Goal: Task Accomplishment & Management: Manage account settings

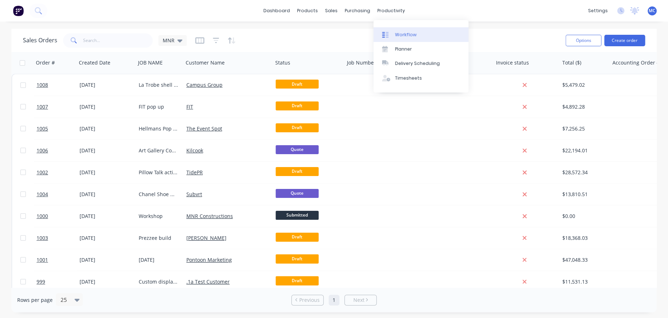
click at [403, 35] on div "Workflow" at bounding box center [406, 35] width 22 height 6
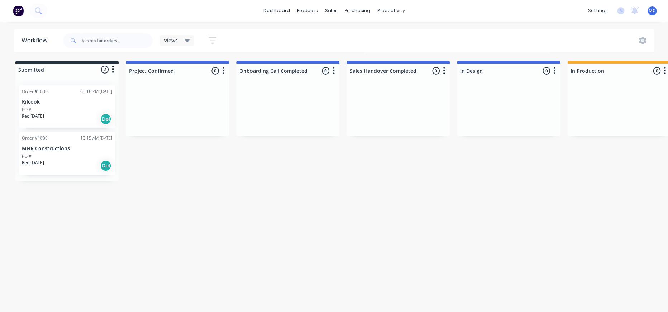
click at [303, 276] on div "Workflow Views Save new view None (Default) edit Show/Hide statuses Show line i…" at bounding box center [334, 163] width 668 height 269
click at [653, 11] on span "MC" at bounding box center [652, 11] width 7 height 6
click at [405, 298] on div "Workflow Views Save new view None (Default) edit Show/Hide statuses Show line i…" at bounding box center [334, 163] width 668 height 269
click at [414, 268] on div "Workflow Views Save new view None (Default) edit Show/Hide statuses Show line i…" at bounding box center [334, 163] width 668 height 269
click at [276, 190] on div "Workflow Views Save new view None (Default) edit Show/Hide statuses Show line i…" at bounding box center [334, 163] width 668 height 269
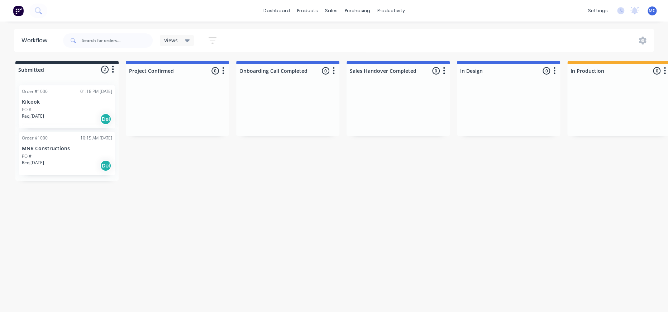
click at [204, 193] on div "Workflow Views Save new view None (Default) edit Show/Hide statuses Show line i…" at bounding box center [334, 163] width 668 height 269
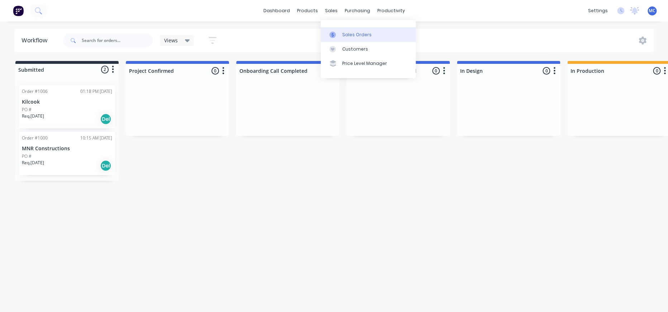
click at [353, 38] on div "Sales Orders" at bounding box center [356, 35] width 29 height 6
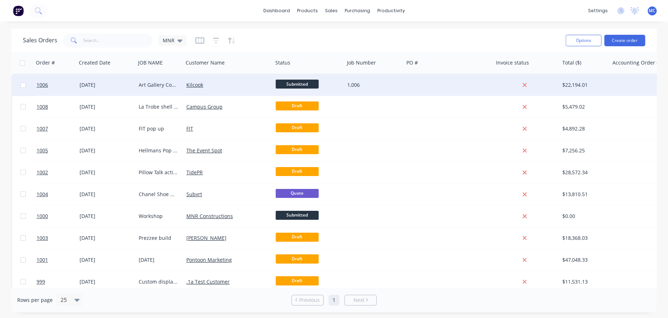
click at [307, 84] on span "Submitted" at bounding box center [297, 84] width 43 height 9
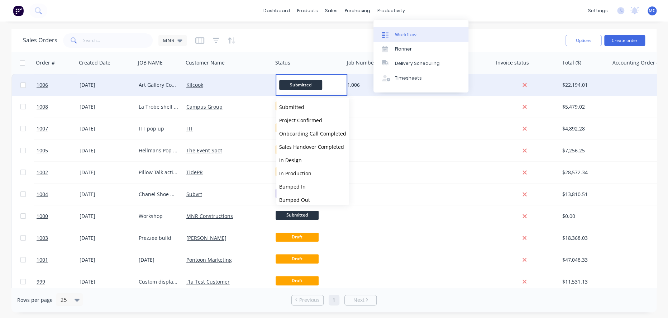
click at [399, 31] on link "Workflow" at bounding box center [421, 34] width 95 height 14
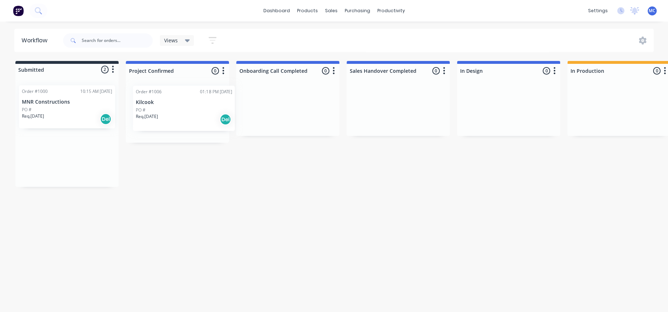
drag, startPoint x: 82, startPoint y: 96, endPoint x: 199, endPoint y: 96, distance: 117.3
click at [199, 96] on div "Submitted 2 Status colour #273444 hex #273444 Save Cancel Summaries Total order…" at bounding box center [645, 124] width 1300 height 126
click at [224, 72] on icon "button" at bounding box center [223, 70] width 2 height 9
click at [226, 182] on div "Workflow Views Save new view None (Default) edit Show/Hide statuses Show line i…" at bounding box center [334, 163] width 668 height 269
click at [189, 110] on div "Order #1006 01:18 PM [DATE] Kilcook PO # Req. [DATE] Del" at bounding box center [177, 109] width 96 height 43
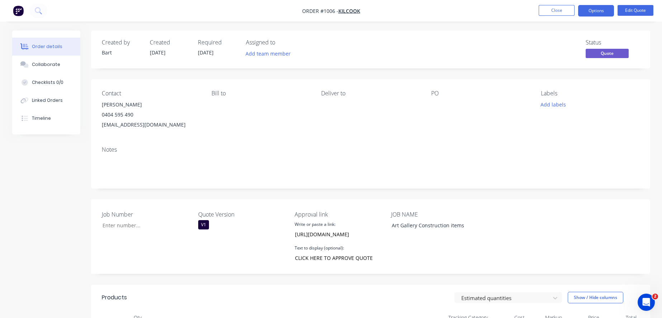
click at [538, 245] on div "Job Number Quote Version V1 Approval link Write or paste a link: https://c3y8u.…" at bounding box center [370, 236] width 559 height 75
click at [593, 10] on button "Options" at bounding box center [596, 10] width 36 height 11
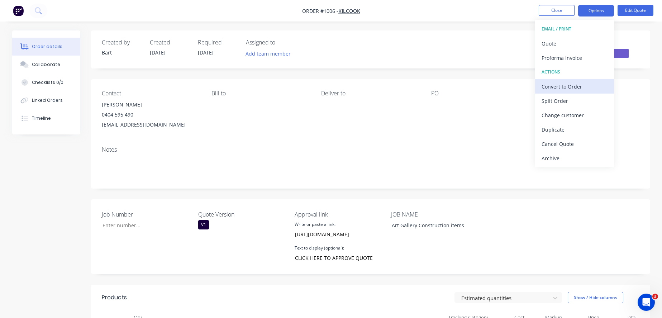
click at [582, 91] on div "Convert to Order" at bounding box center [575, 86] width 66 height 10
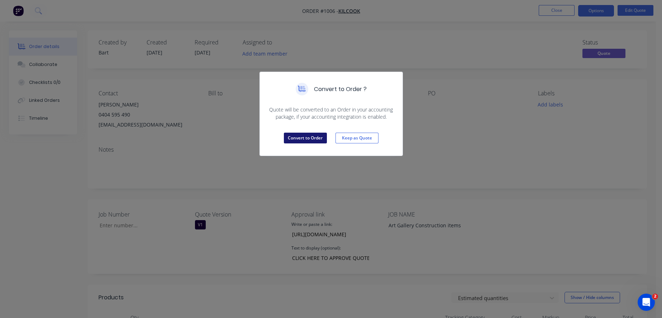
click at [314, 143] on button "Convert to Order" at bounding box center [305, 138] width 43 height 11
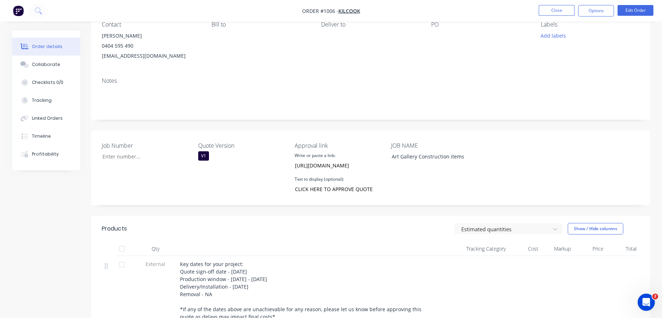
scroll to position [80, 0]
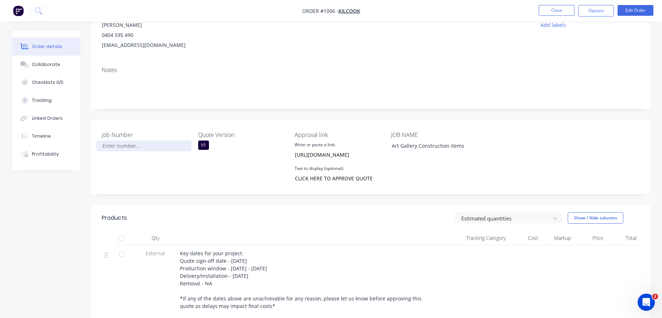
click at [117, 151] on input "Job Number" at bounding box center [143, 146] width 95 height 11
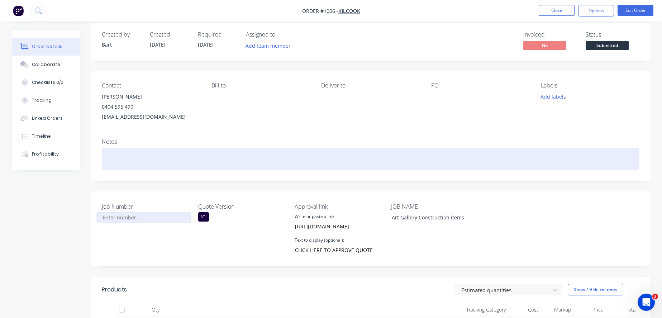
scroll to position [0, 0]
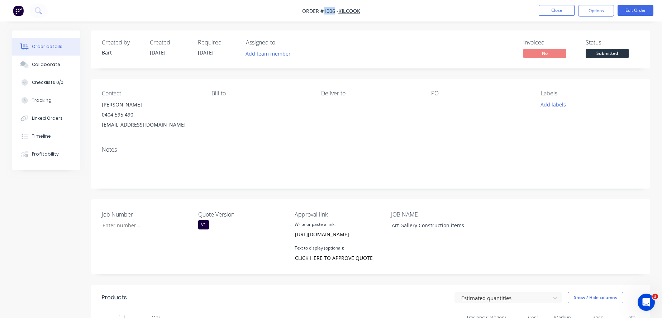
drag, startPoint x: 334, startPoint y: 12, endPoint x: 322, endPoint y: 12, distance: 11.8
click at [322, 12] on span "Order #1006 -" at bounding box center [320, 11] width 36 height 7
copy span "1006"
click at [135, 231] on input "Job Number" at bounding box center [143, 225] width 95 height 11
type input "1,006"
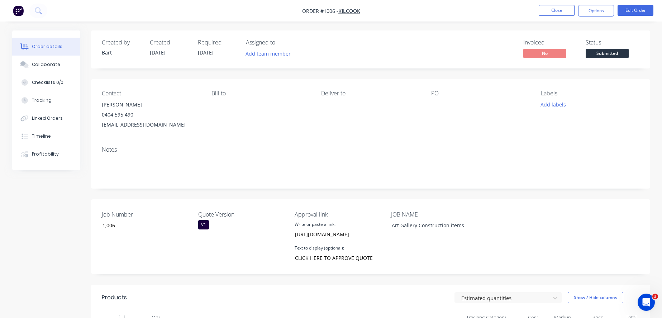
click at [552, 254] on div "Job Number 1,006 Quote Version V1 Approval link Write or paste a link: https://…" at bounding box center [370, 236] width 559 height 75
drag, startPoint x: 44, startPoint y: 105, endPoint x: 18, endPoint y: 197, distance: 95.0
click at [48, 102] on div "Tracking" at bounding box center [42, 100] width 20 height 6
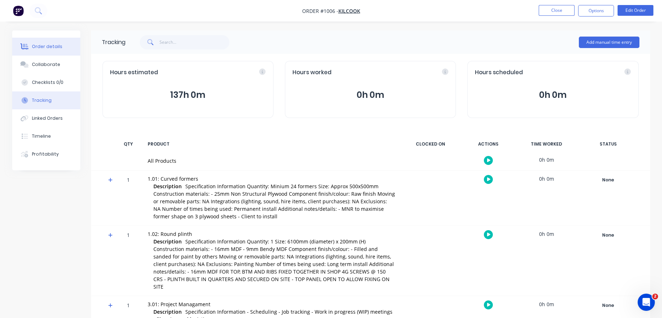
click at [58, 48] on div "Order details" at bounding box center [47, 46] width 30 height 6
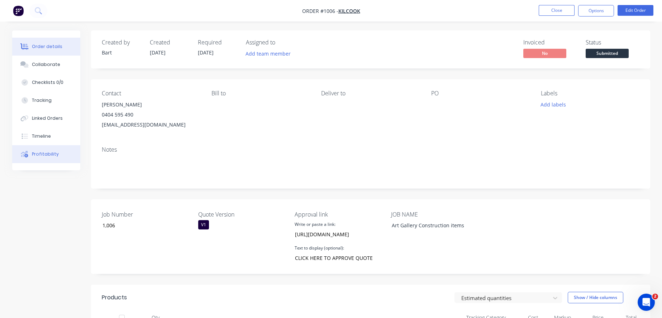
click at [38, 157] on div "Profitability" at bounding box center [45, 154] width 27 height 6
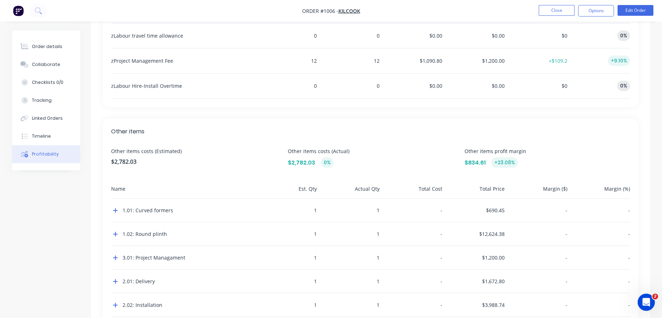
scroll to position [768, 0]
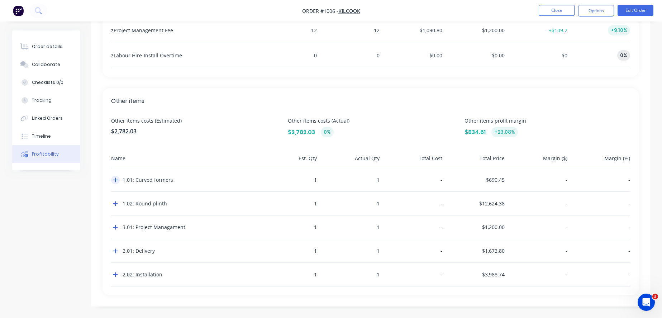
click at [115, 177] on icon "button" at bounding box center [115, 180] width 5 height 6
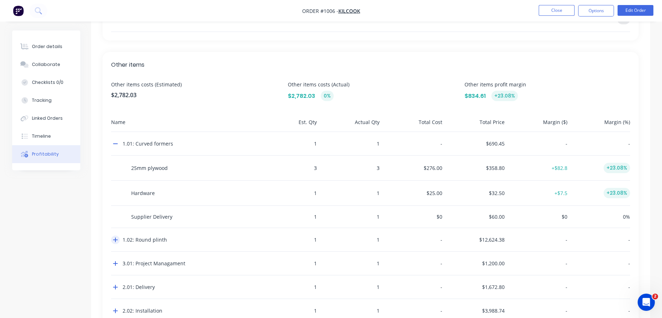
click at [115, 243] on icon "button" at bounding box center [115, 240] width 5 height 6
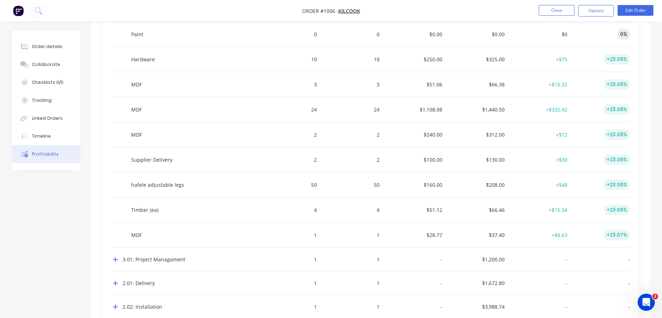
scroll to position [1077, 0]
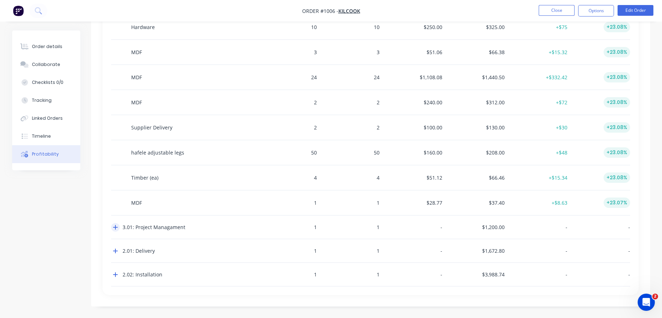
click at [118, 224] on icon "button" at bounding box center [115, 227] width 5 height 6
click at [114, 251] on div "2.01: Delivery" at bounding box center [182, 250] width 143 height 23
click at [115, 248] on icon "button" at bounding box center [115, 251] width 5 height 6
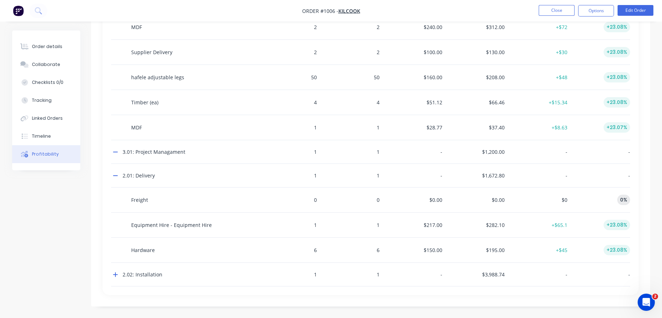
scroll to position [1155, 0]
click at [115, 272] on icon "button" at bounding box center [115, 275] width 5 height 6
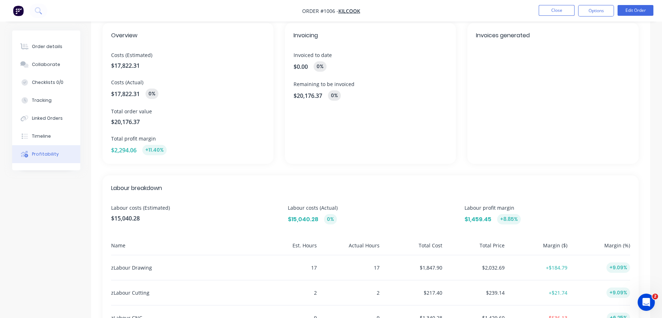
scroll to position [0, 0]
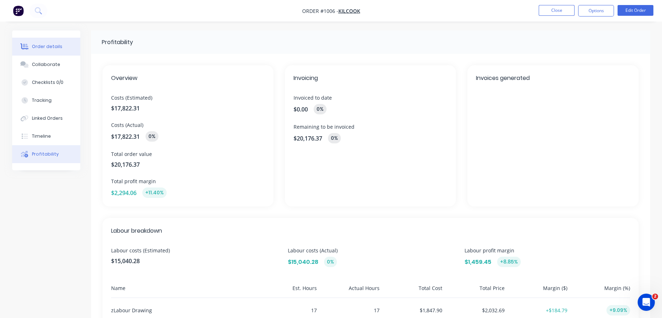
click at [29, 46] on icon at bounding box center [24, 46] width 8 height 6
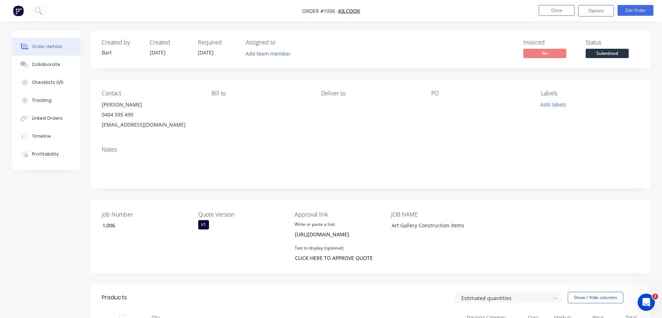
click at [221, 97] on div "Bill to" at bounding box center [261, 93] width 98 height 7
click at [221, 125] on div "Bill to" at bounding box center [261, 110] width 98 height 40
click at [591, 11] on button "Options" at bounding box center [596, 10] width 36 height 11
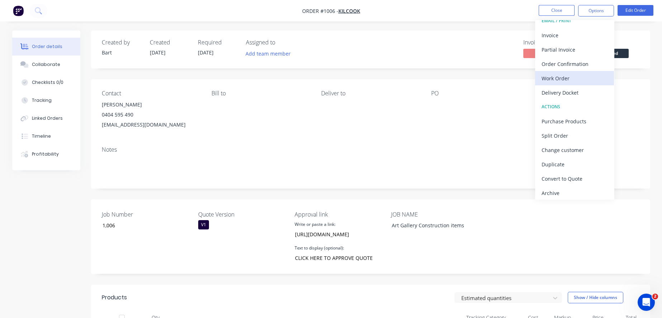
scroll to position [10, 0]
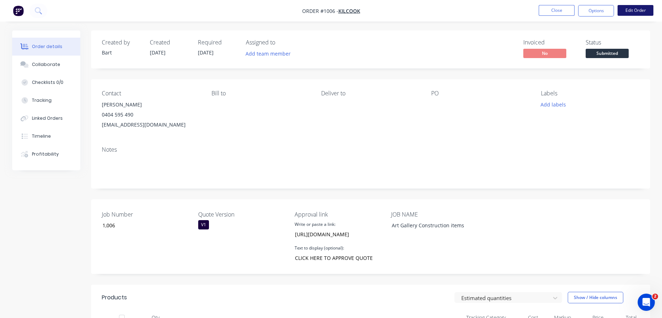
click at [641, 14] on button "Edit Order" at bounding box center [636, 10] width 36 height 11
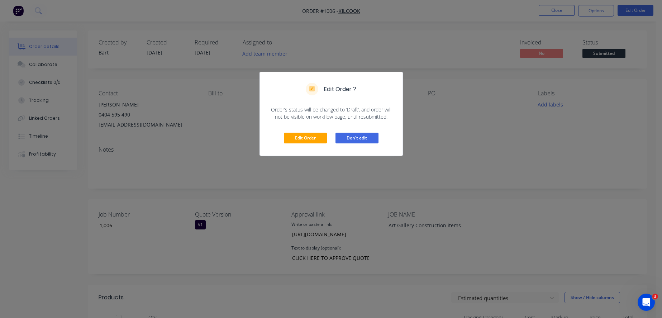
click at [353, 143] on button "Don't edit" at bounding box center [357, 138] width 43 height 11
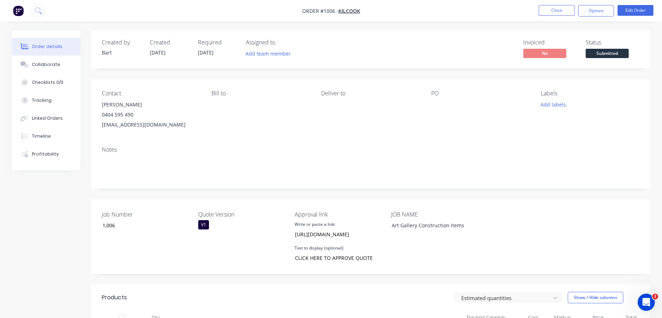
click at [112, 110] on div "[PERSON_NAME]" at bounding box center [151, 105] width 98 height 10
click at [131, 120] on div "0404 595 490" at bounding box center [151, 115] width 98 height 10
click at [227, 118] on div "Bill to" at bounding box center [261, 110] width 98 height 40
click at [227, 114] on div "Bill to" at bounding box center [261, 110] width 98 height 40
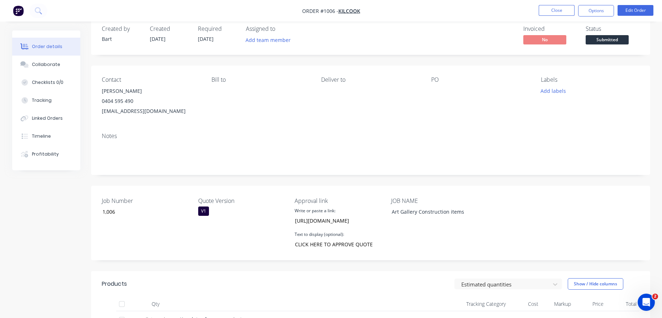
scroll to position [0, 0]
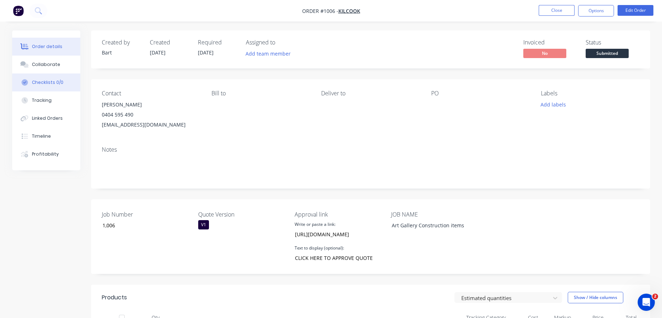
click at [42, 85] on div "Checklists 0/0" at bounding box center [48, 82] width 32 height 6
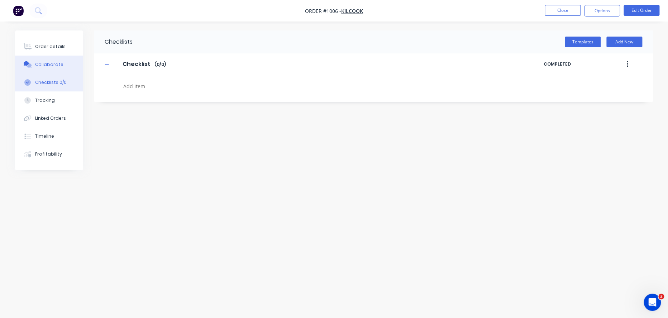
click at [48, 67] on div "Collaborate" at bounding box center [49, 64] width 28 height 6
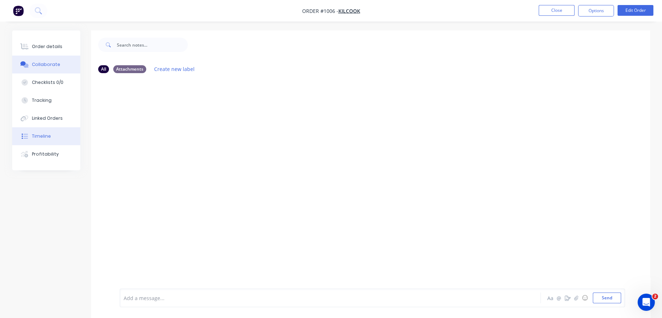
click at [48, 136] on button "Timeline" at bounding box center [46, 136] width 68 height 18
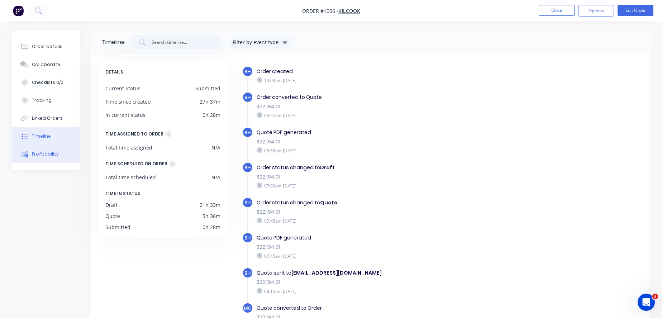
click at [39, 163] on button "Profitability" at bounding box center [46, 154] width 68 height 18
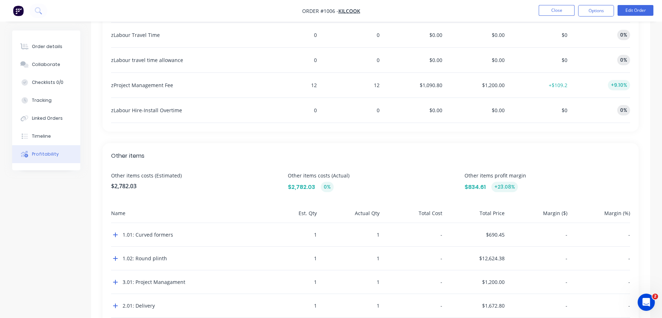
scroll to position [768, 0]
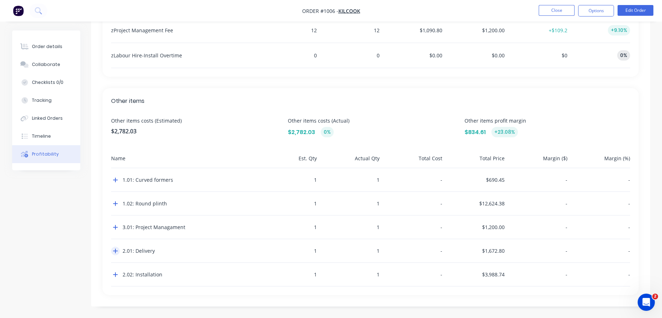
click at [118, 248] on icon "button" at bounding box center [115, 251] width 5 height 6
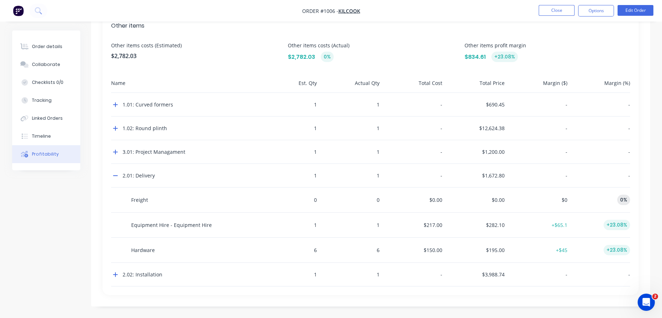
scroll to position [846, 0]
click at [118, 173] on icon "button" at bounding box center [115, 176] width 5 height 6
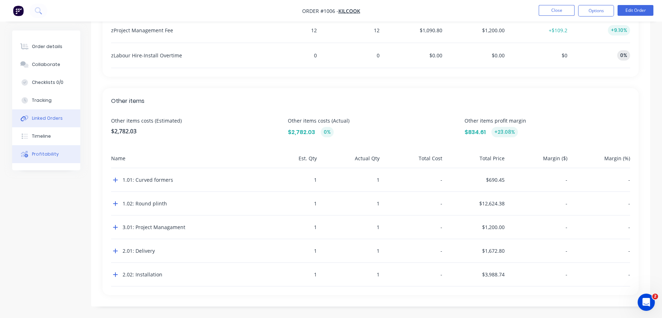
scroll to position [689, 0]
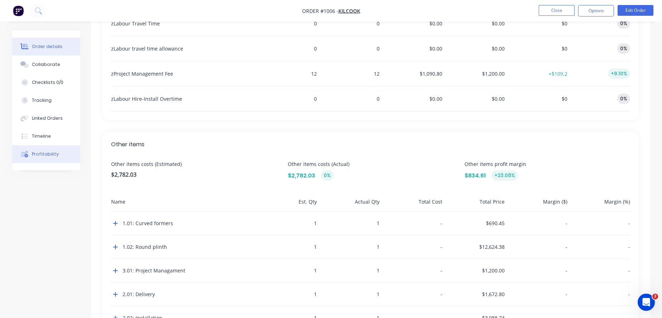
click at [51, 46] on div "Order details" at bounding box center [47, 46] width 30 height 6
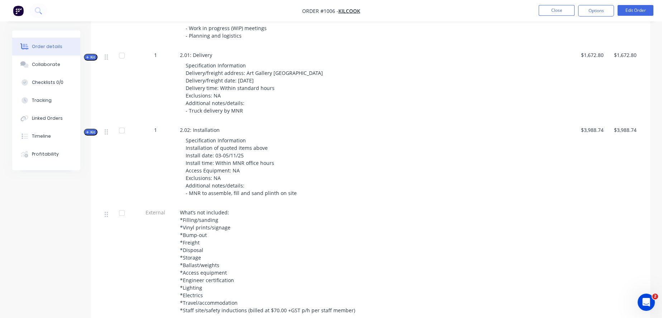
scroll to position [768, 0]
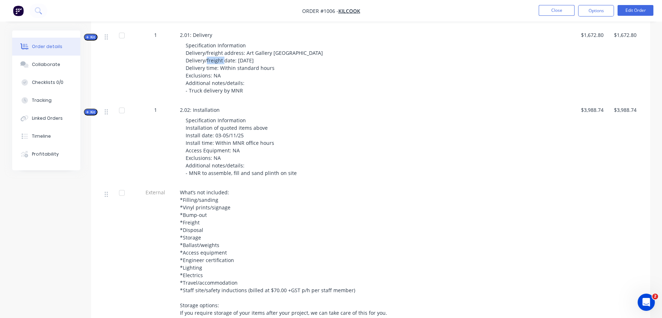
drag, startPoint x: 266, startPoint y: 109, endPoint x: 241, endPoint y: 107, distance: 25.3
click at [241, 97] on div "Specification Information Delivery/freight address: Art Gallery [GEOGRAPHIC_DAT…" at bounding box center [302, 68] width 245 height 58
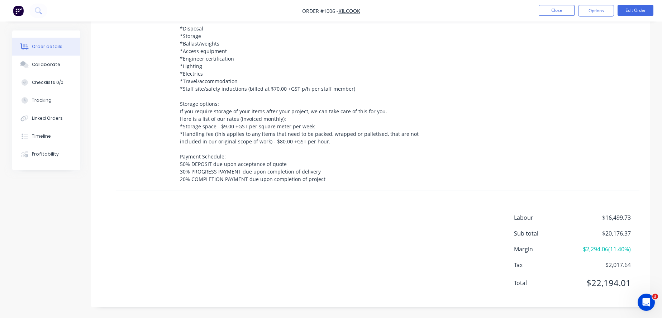
scroll to position [1042, 0]
click at [611, 282] on span "$22,194.01" at bounding box center [604, 282] width 53 height 13
copy span "22,194.01"
drag, startPoint x: 215, startPoint y: 159, endPoint x: 295, endPoint y: 158, distance: 79.6
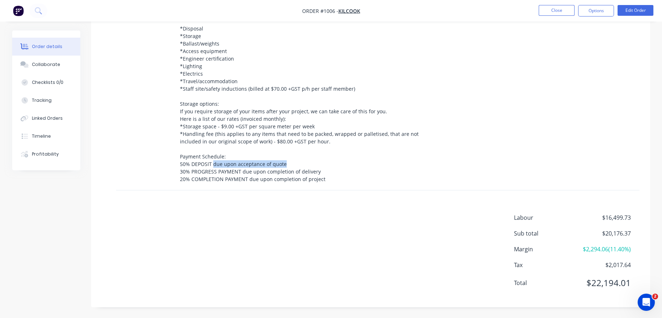
click at [295, 158] on div "What’s not included: *Filling/sanding *Vinyl prints/signage *Bump-out *Freight …" at bounding box center [302, 85] width 245 height 196
click at [295, 184] on div "What’s not included: *Filling/sanding *Vinyl prints/signage *Bump-out *Freight …" at bounding box center [302, 87] width 251 height 208
drag, startPoint x: 299, startPoint y: 167, endPoint x: 326, endPoint y: 166, distance: 27.3
click at [326, 166] on span "What’s not included: *Filling/sanding *Vinyl prints/signage *Bump-out *Freight …" at bounding box center [300, 84] width 240 height 195
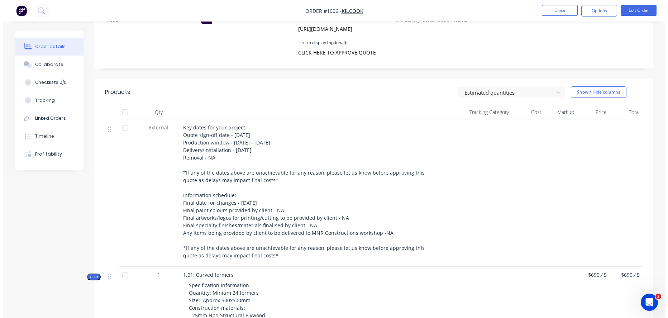
scroll to position [0, 0]
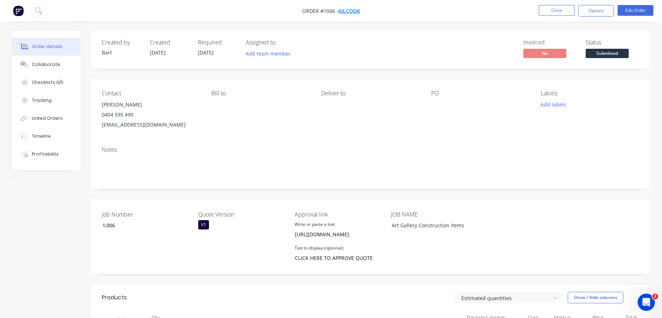
click at [350, 9] on span "Kilcook" at bounding box center [350, 11] width 22 height 7
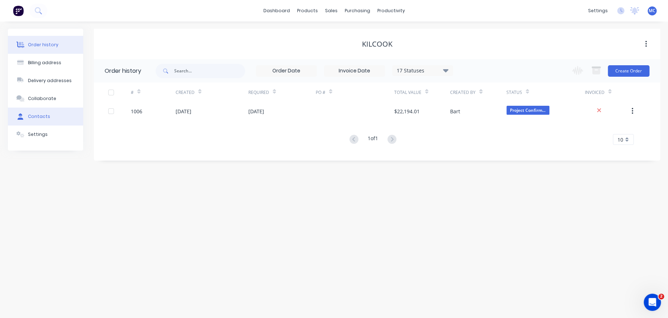
click at [56, 121] on button "Contacts" at bounding box center [45, 117] width 75 height 18
select select "AU"
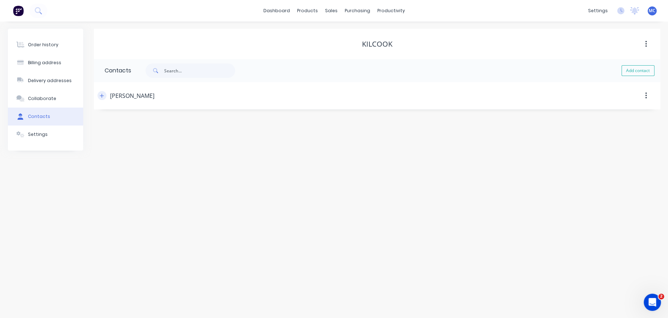
click at [104, 97] on icon "button" at bounding box center [102, 95] width 4 height 5
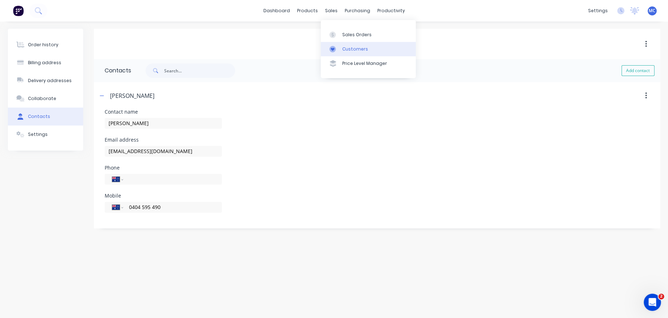
click at [344, 52] on div "Customers" at bounding box center [355, 49] width 26 height 6
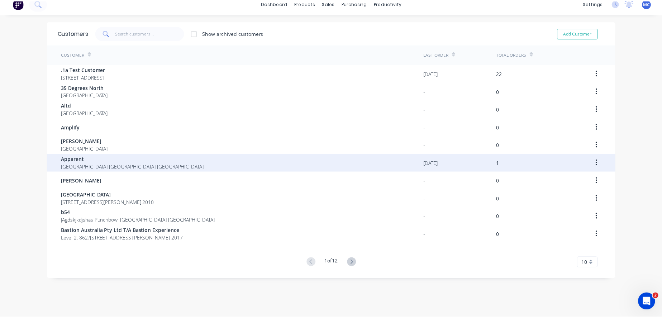
scroll to position [14, 0]
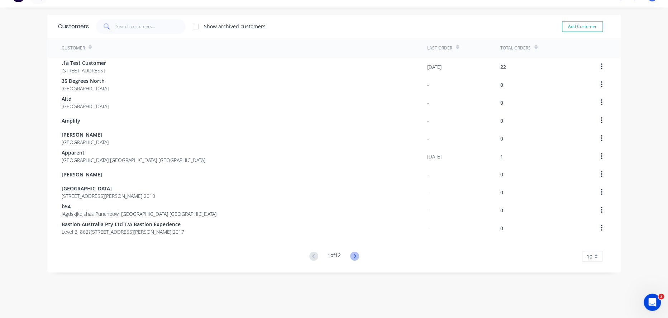
click at [355, 253] on icon at bounding box center [354, 256] width 9 height 9
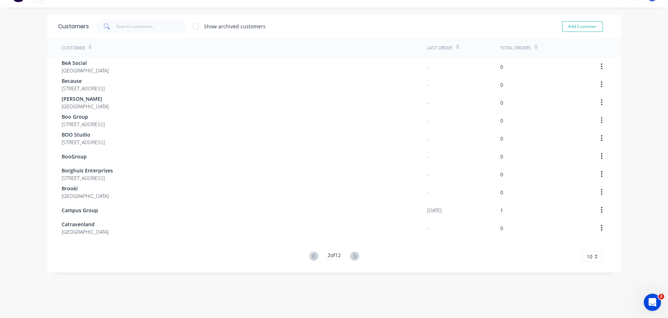
click at [355, 253] on icon at bounding box center [354, 256] width 9 height 9
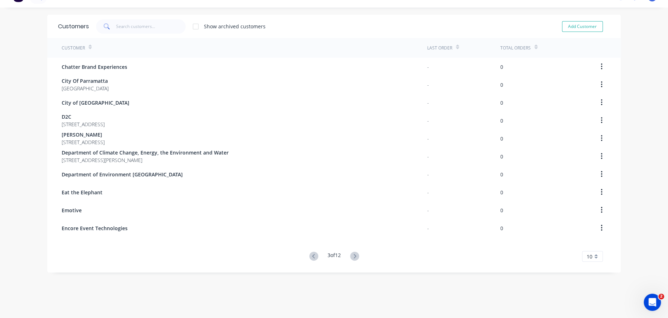
click at [355, 253] on icon at bounding box center [354, 256] width 9 height 9
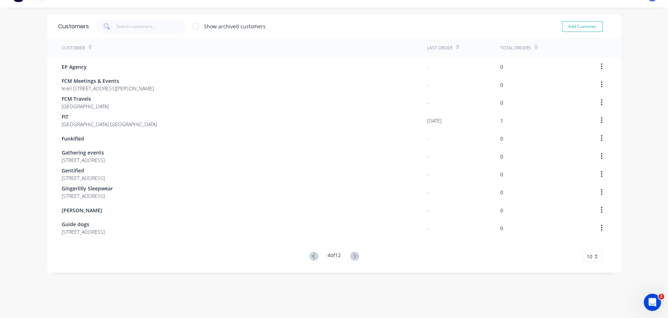
click at [355, 253] on icon at bounding box center [354, 256] width 9 height 9
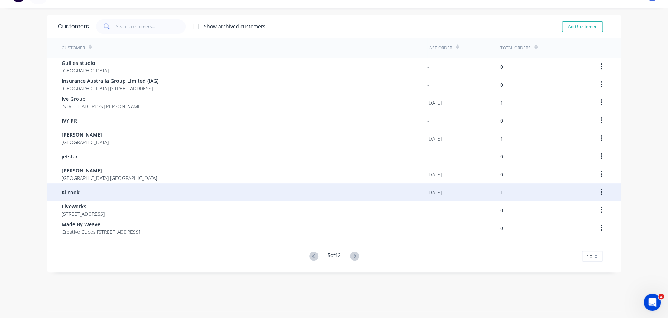
click at [137, 191] on div "Kilcook" at bounding box center [245, 192] width 366 height 18
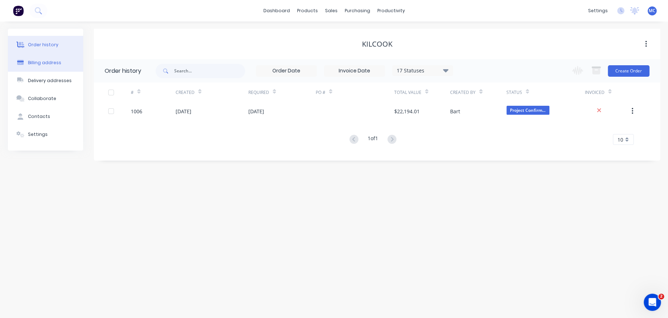
click at [57, 66] on div "Billing address" at bounding box center [44, 63] width 33 height 6
select select "AU"
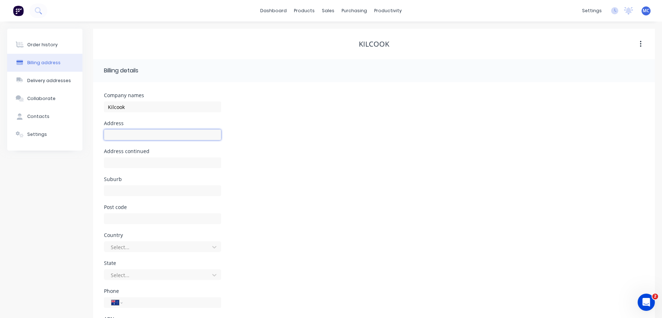
click at [127, 134] on input "text" at bounding box center [162, 134] width 117 height 11
paste input "35 Wangaratta Street Richmond VIC 3121"
click at [163, 139] on input "35 Wangaratta Street Richmond VIC 3121" at bounding box center [162, 134] width 117 height 11
type input "35 Wangaratta Street VIC 3121"
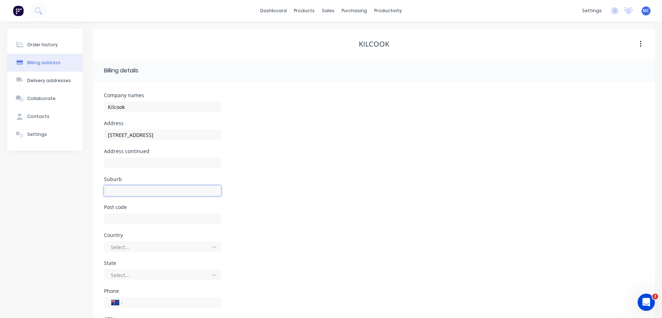
click at [134, 191] on input "text" at bounding box center [162, 190] width 117 height 11
paste input "Richmond"
type input "Richmond"
click at [137, 224] on input "text" at bounding box center [162, 218] width 117 height 11
type input "3121"
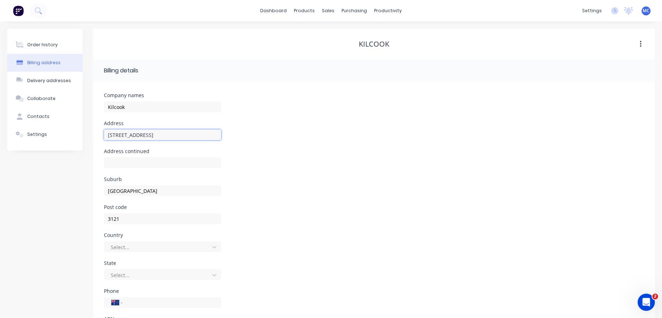
drag, startPoint x: 184, startPoint y: 142, endPoint x: 168, endPoint y: 139, distance: 16.3
click at [168, 139] on input "35 Wangaratta Street VIC 3121" at bounding box center [162, 134] width 117 height 11
type input "35 Wangaratta Street"
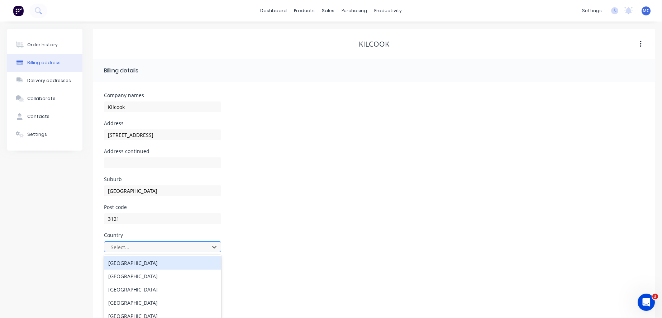
click at [137, 251] on div "250 results available. Use Up and Down to choose options, press Enter to select…" at bounding box center [162, 246] width 117 height 11
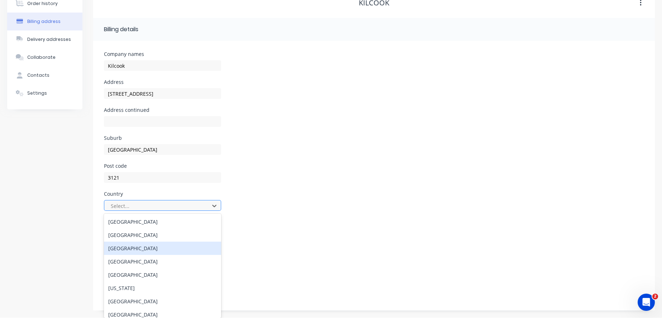
scroll to position [51, 0]
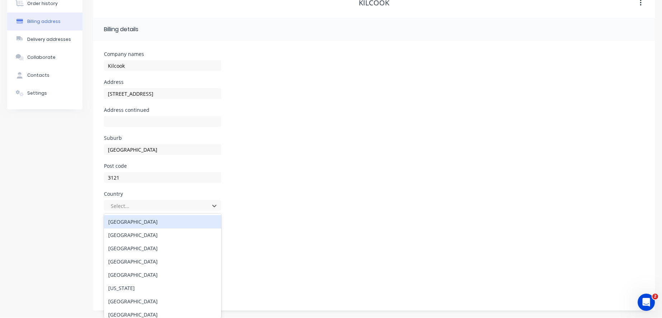
click at [141, 222] on div "Australia" at bounding box center [162, 221] width 117 height 13
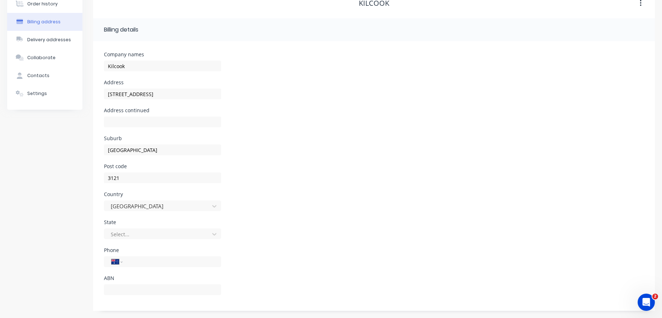
click at [150, 223] on div "State Select..." at bounding box center [162, 234] width 117 height 28
click at [151, 231] on div at bounding box center [158, 234] width 96 height 9
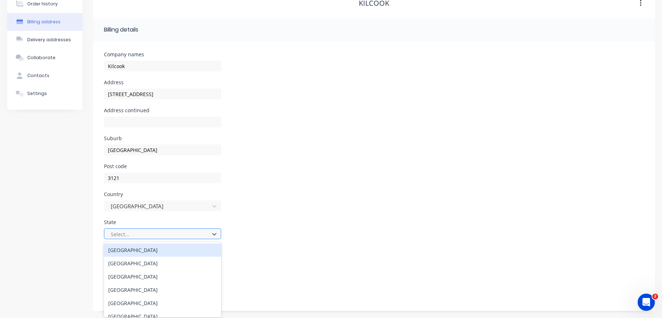
type input "v"
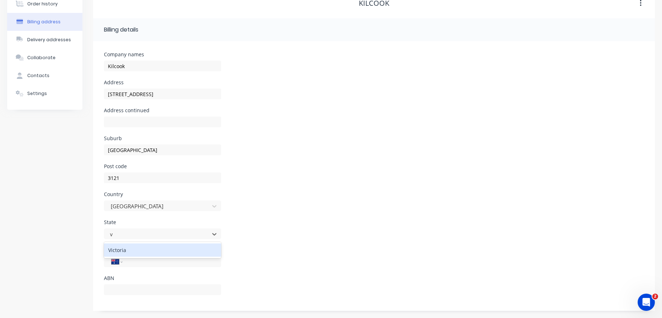
click at [148, 246] on div "Victoria" at bounding box center [162, 249] width 117 height 13
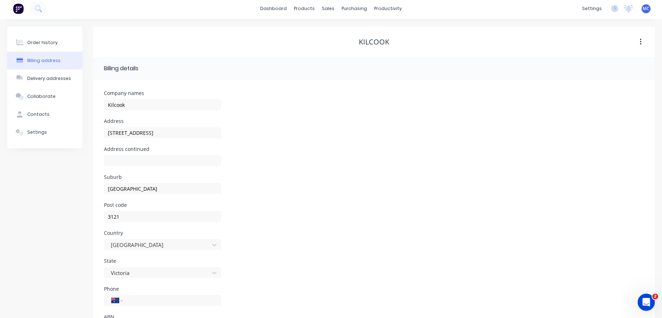
scroll to position [0, 0]
click at [137, 82] on header "Billing details" at bounding box center [374, 70] width 562 height 23
click at [638, 39] on button "button" at bounding box center [641, 44] width 17 height 13
click at [423, 155] on div "Address continued" at bounding box center [374, 163] width 540 height 28
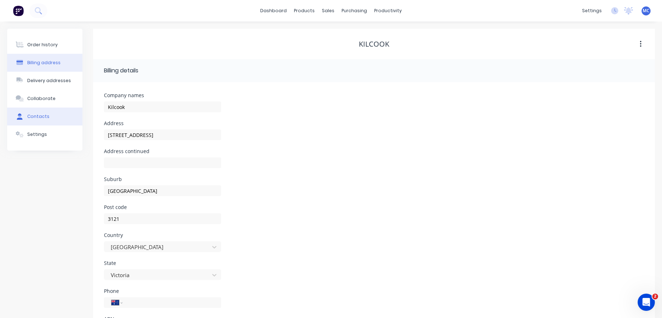
click at [43, 120] on div "Contacts" at bounding box center [38, 116] width 22 height 6
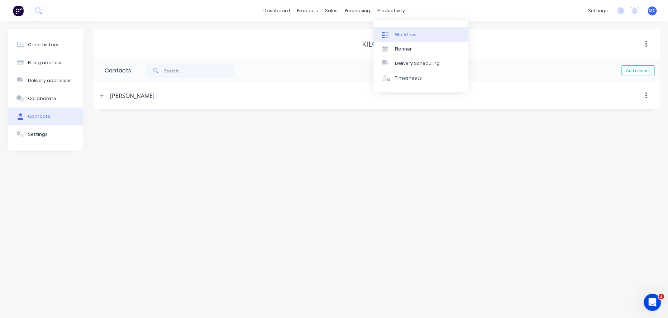
click at [392, 31] on link "Workflow" at bounding box center [421, 34] width 95 height 14
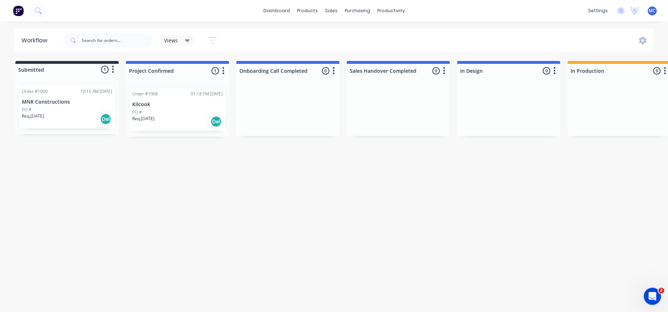
click at [224, 69] on icon "button" at bounding box center [223, 70] width 2 height 9
click at [220, 100] on button "Notifications" at bounding box center [193, 99] width 72 height 12
click at [245, 181] on div "Workflow Views Save new view None (Default) edit Show/Hide statuses Show line i…" at bounding box center [334, 163] width 668 height 269
click at [117, 73] on button "button" at bounding box center [113, 69] width 9 height 9
click at [228, 67] on button "button" at bounding box center [223, 71] width 9 height 9
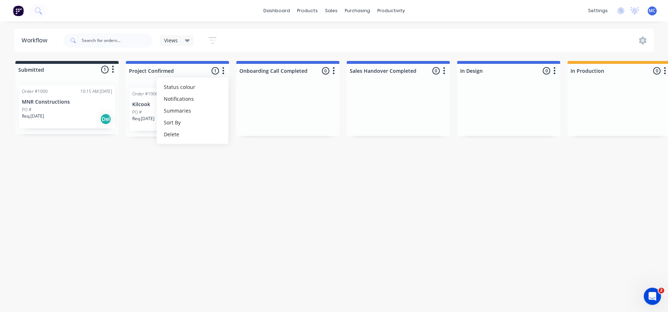
click at [633, 153] on div "Workflow Views Save new view None (Default) edit Show/Hide statuses Show line i…" at bounding box center [334, 163] width 668 height 269
click at [634, 8] on icon at bounding box center [635, 10] width 6 height 6
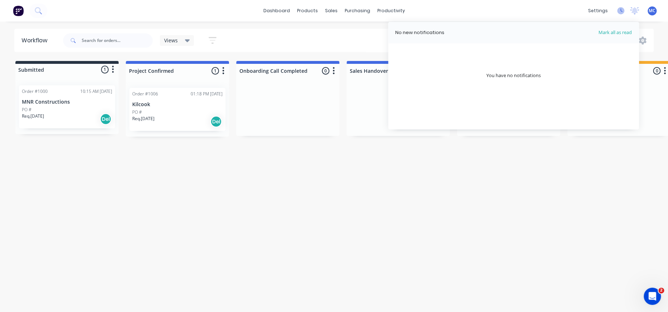
click at [620, 12] on icon at bounding box center [621, 10] width 7 height 7
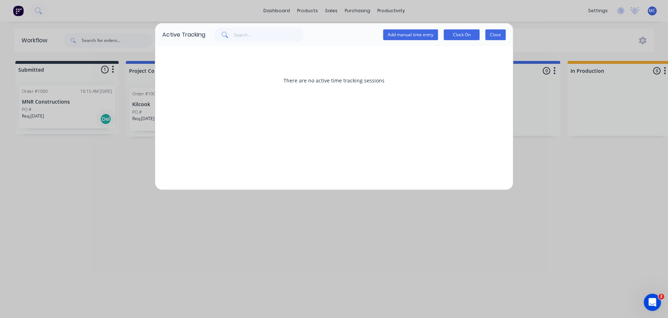
click at [496, 37] on button "Close" at bounding box center [496, 34] width 20 height 11
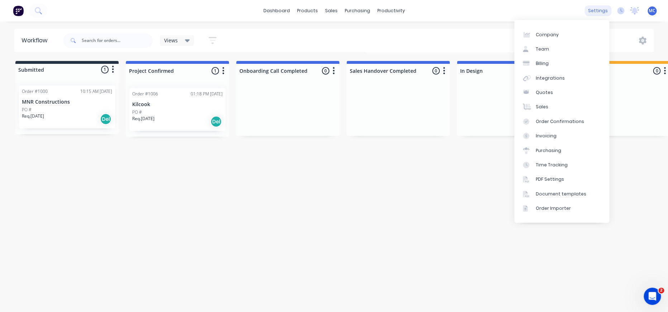
click at [600, 11] on div "settings" at bounding box center [598, 10] width 27 height 11
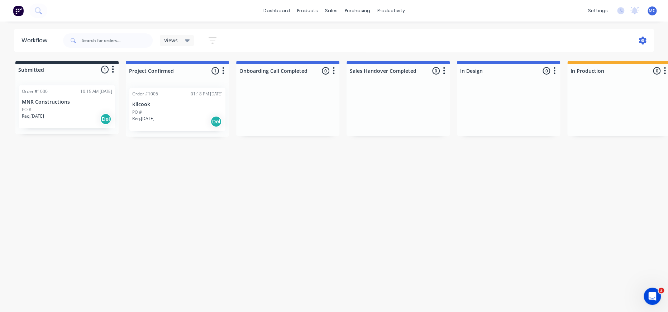
click at [642, 42] on icon at bounding box center [643, 40] width 2 height 2
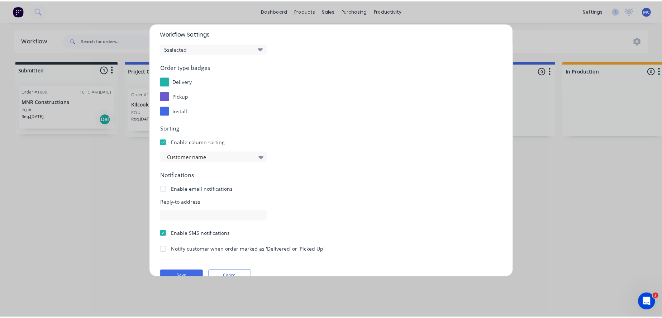
scroll to position [97, 0]
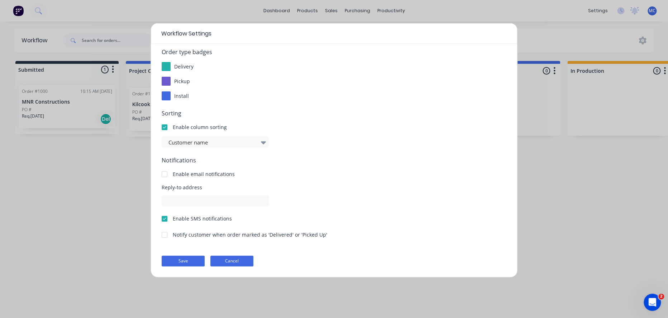
click at [251, 262] on button "Cancel" at bounding box center [231, 261] width 43 height 11
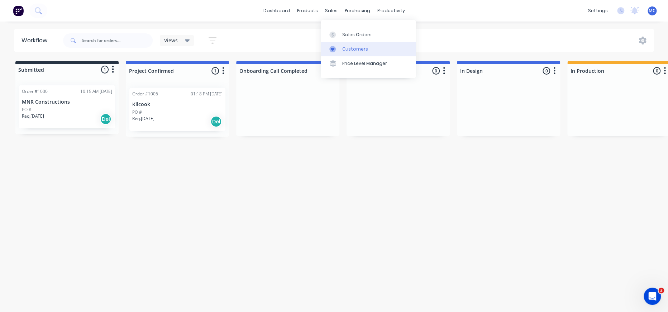
click at [364, 48] on div "Customers" at bounding box center [355, 49] width 26 height 6
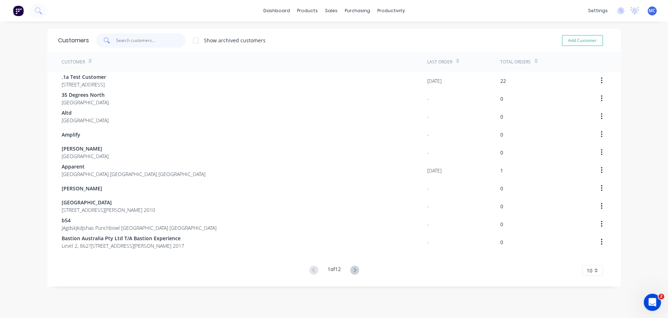
click at [141, 37] on input "text" at bounding box center [151, 40] width 70 height 14
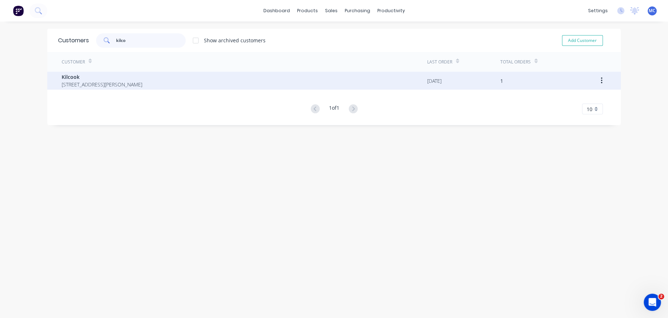
type input "kilco"
click at [142, 79] on span "Kilcook" at bounding box center [102, 77] width 81 height 8
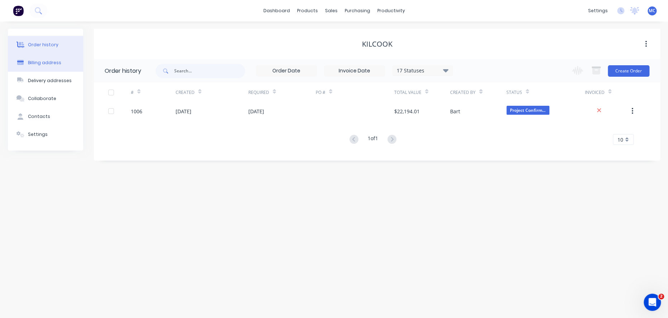
click at [48, 66] on div "Billing address" at bounding box center [44, 63] width 33 height 6
select select "AU"
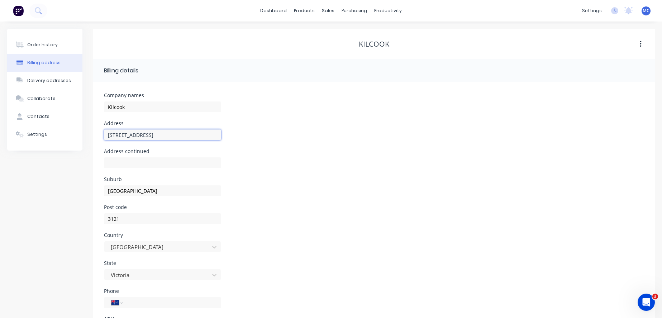
drag, startPoint x: 166, startPoint y: 138, endPoint x: 0, endPoint y: 134, distance: 165.7
click at [0, 134] on html "dashboard products sales purchasing productivity dashboard products Product Cat…" at bounding box center [331, 179] width 662 height 359
paste input "285A Malabar Road, Maroubra NSW 2035"
click at [165, 139] on input "285A Malabar Road, Maroubra NSW 2035" at bounding box center [162, 134] width 117 height 11
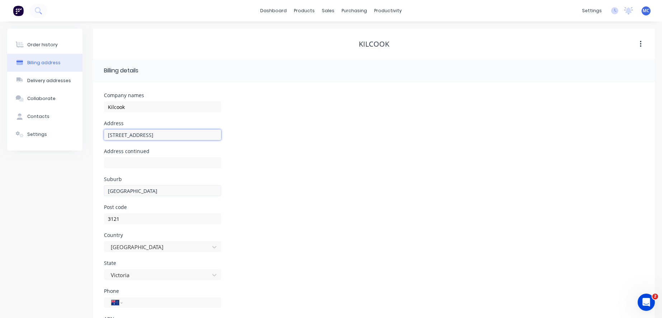
type input "285A Malabar Road, NSW 2035"
drag, startPoint x: 139, startPoint y: 192, endPoint x: 70, endPoint y: 196, distance: 69.3
click at [71, 196] on div "Order history Billing address Delivery addresses Collaborate Contacts Settings …" at bounding box center [331, 190] width 648 height 323
paste input "Maroubra"
type input "Maroubra"
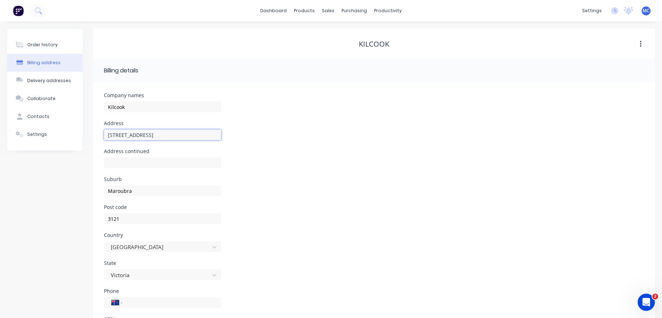
click at [158, 138] on input "285A Malabar Road, NSW 2035" at bounding box center [162, 134] width 117 height 11
click at [156, 138] on input "285A Malabar Road, NSW 2035" at bounding box center [162, 134] width 117 height 11
click at [174, 138] on input "285A Malabar Road,NSW 2035" at bounding box center [162, 134] width 117 height 11
type input "285A Malabar Road,NSW"
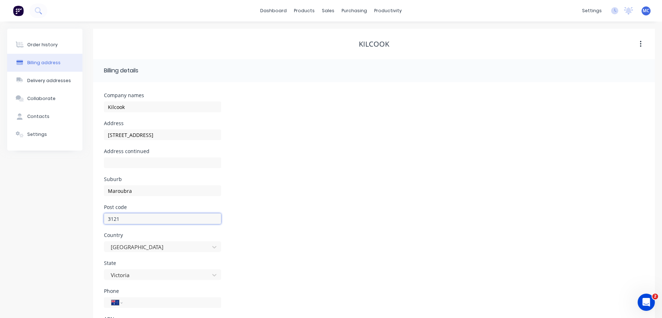
drag, startPoint x: 141, startPoint y: 223, endPoint x: 76, endPoint y: 224, distance: 64.6
click at [76, 224] on div "Order history Billing address Delivery addresses Collaborate Contacts Settings …" at bounding box center [331, 190] width 648 height 323
paste input "2035"
type input "2035"
click at [155, 139] on input "285A Malabar Road,NSW" at bounding box center [162, 134] width 117 height 11
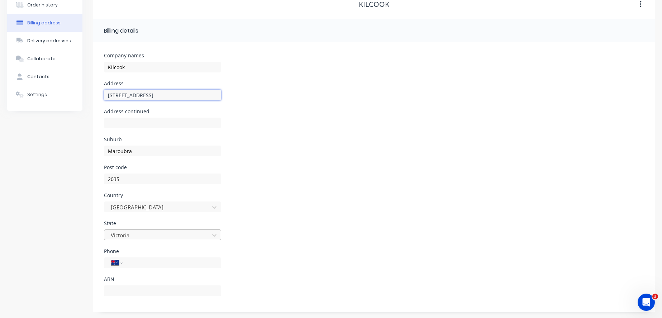
type input "285A Malabar Road"
click at [152, 239] on div "Victoria" at bounding box center [162, 233] width 117 height 11
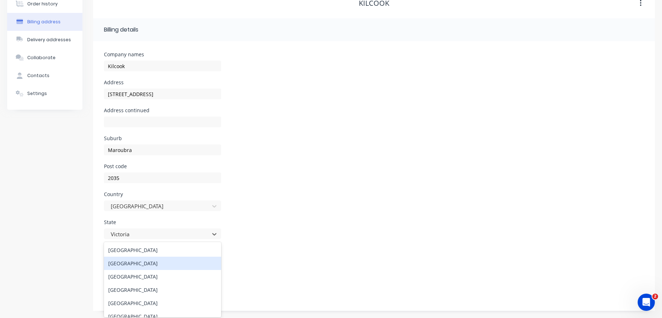
click at [144, 262] on div "New South Wales" at bounding box center [162, 263] width 117 height 13
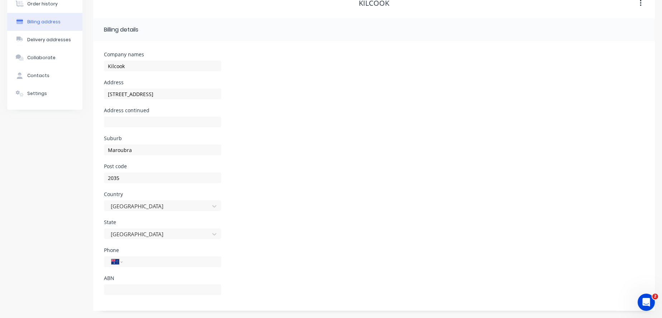
click at [274, 209] on div "Country Australia" at bounding box center [374, 206] width 540 height 28
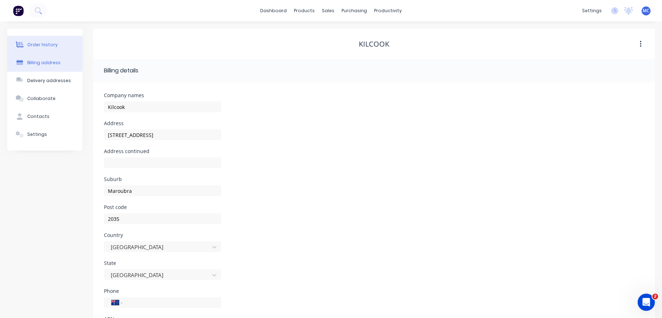
click at [36, 47] on div "Order history" at bounding box center [42, 45] width 30 height 6
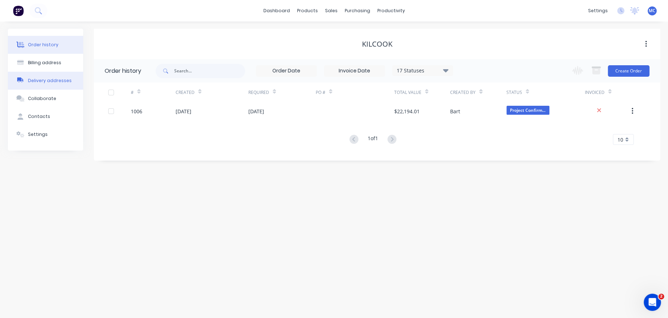
click at [34, 84] on div "Delivery addresses" at bounding box center [50, 80] width 44 height 6
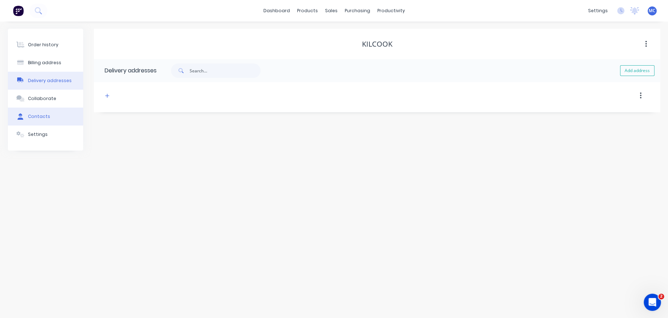
click at [46, 120] on div "Contacts" at bounding box center [39, 116] width 22 height 6
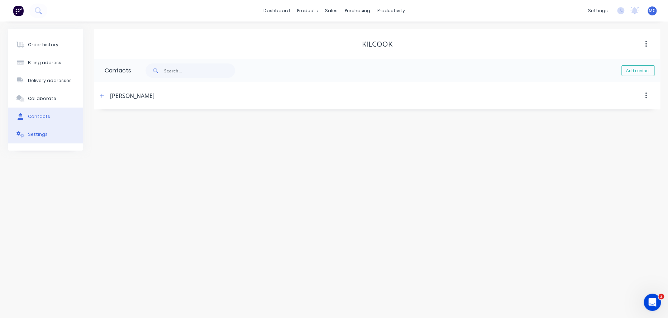
click at [61, 141] on button "Settings" at bounding box center [45, 135] width 75 height 18
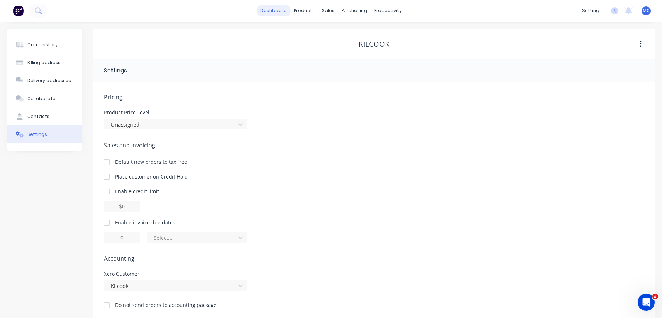
click at [267, 13] on link "dashboard" at bounding box center [274, 10] width 34 height 11
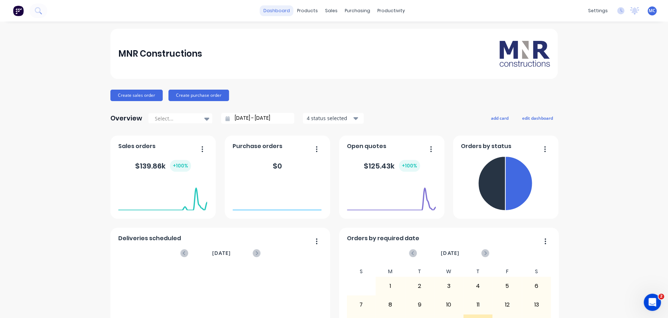
click at [286, 8] on link "dashboard" at bounding box center [277, 10] width 34 height 11
click at [348, 34] on div "Sales Orders" at bounding box center [354, 35] width 29 height 6
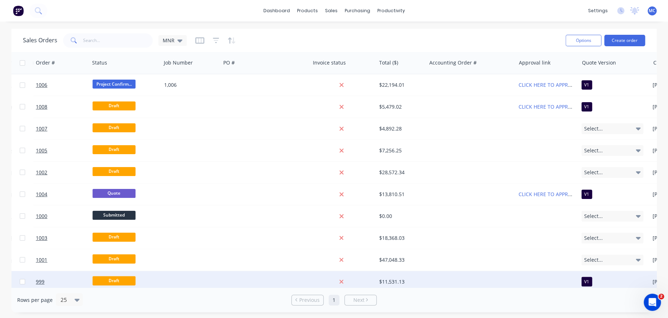
scroll to position [0, 204]
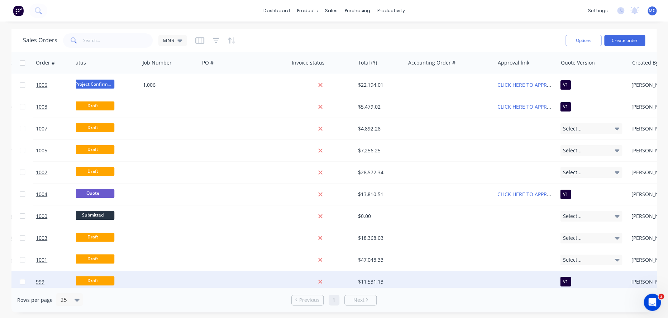
click at [507, 284] on div at bounding box center [526, 282] width 63 height 22
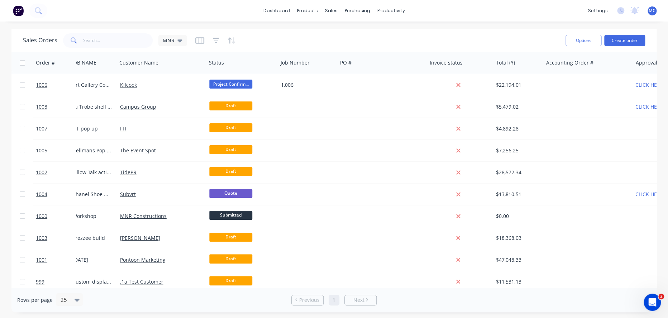
scroll to position [0, 0]
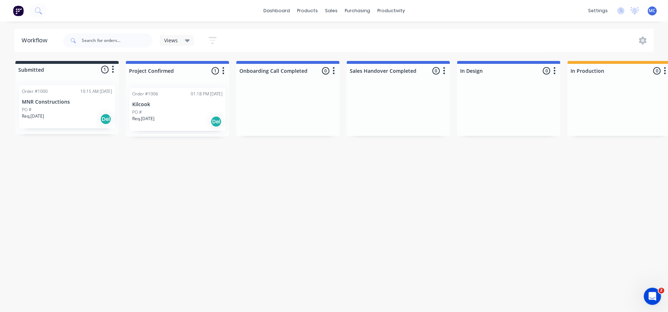
click at [216, 103] on div "Order #1006 01:18 PM [DATE] Kilcook PO # Req. [DATE] Del" at bounding box center [177, 109] width 96 height 43
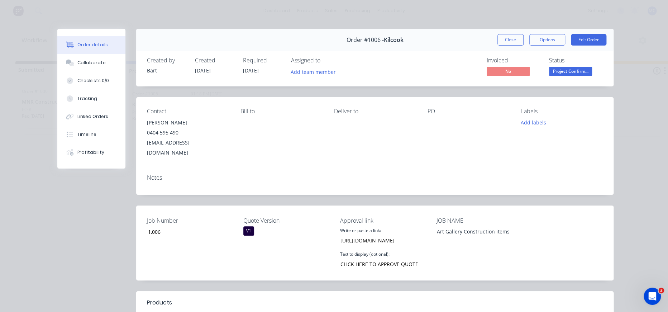
click at [261, 133] on div "Bill to" at bounding box center [282, 133] width 82 height 50
click at [537, 43] on button "Options" at bounding box center [548, 39] width 36 height 11
click at [621, 62] on div "Order details Collaborate Checklists 0/0 Tracking Linked Orders Timeline Profit…" at bounding box center [334, 156] width 668 height 312
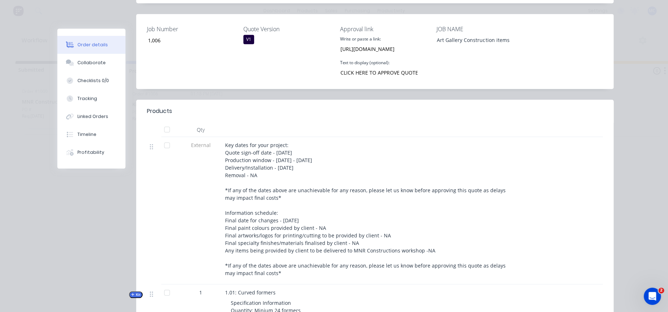
scroll to position [191, 0]
click at [166, 136] on div at bounding box center [167, 130] width 14 height 14
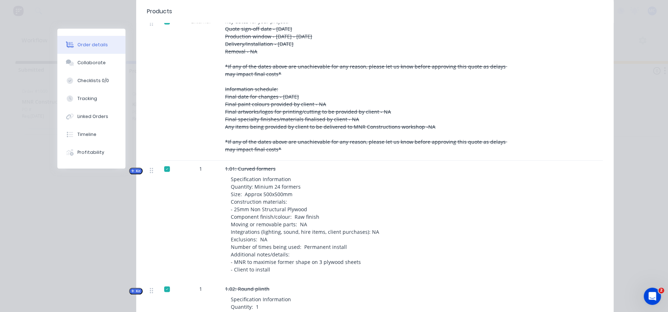
scroll to position [270, 0]
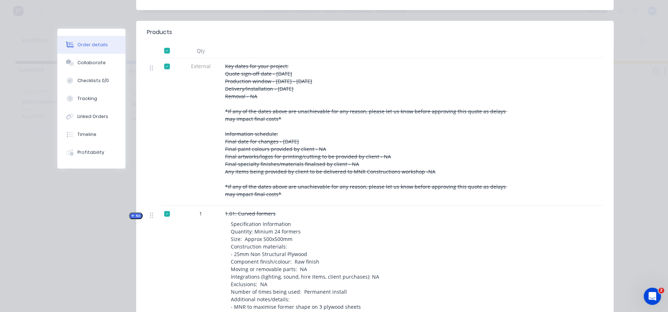
click at [166, 58] on div at bounding box center [167, 50] width 14 height 14
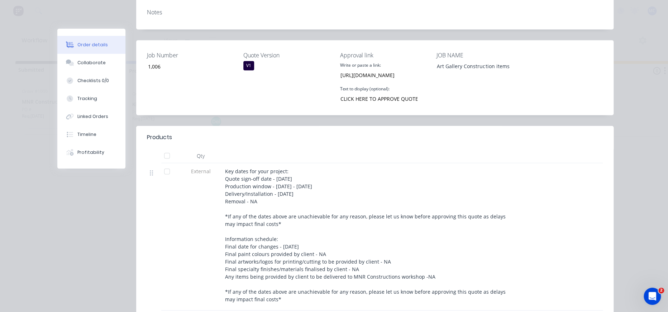
scroll to position [31, 0]
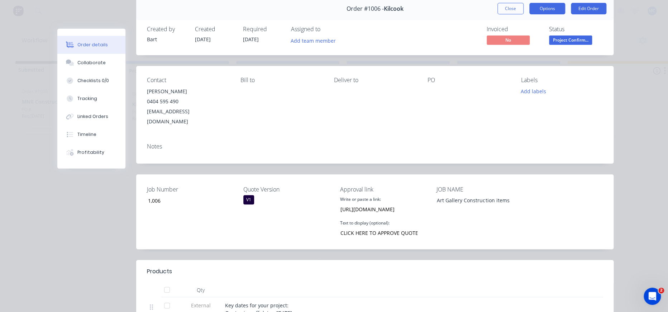
click at [530, 13] on button "Options" at bounding box center [548, 8] width 36 height 11
click at [533, 12] on button "Options" at bounding box center [548, 8] width 36 height 11
click at [69, 138] on icon at bounding box center [70, 134] width 6 height 6
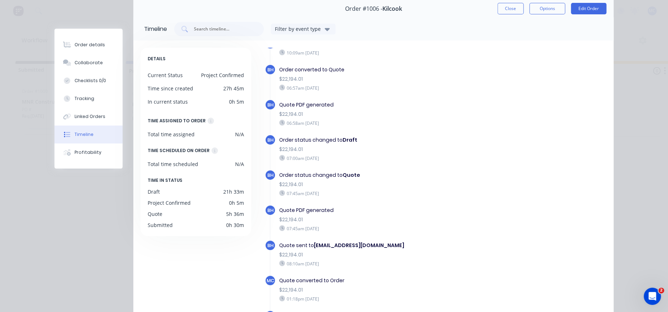
scroll to position [27, 0]
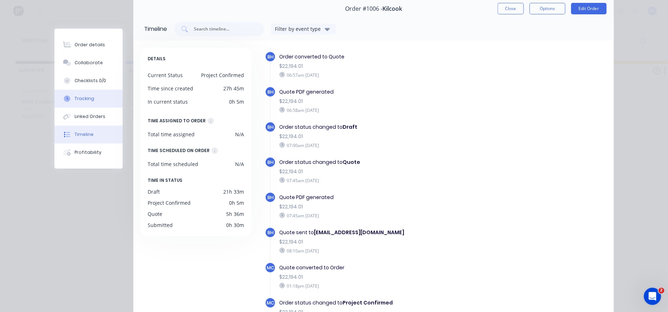
click at [80, 101] on button "Tracking" at bounding box center [89, 99] width 68 height 18
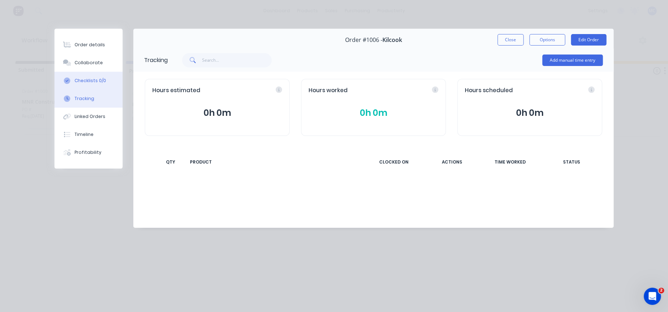
scroll to position [0, 0]
click at [85, 84] on div "Checklists 0/0" at bounding box center [91, 80] width 32 height 6
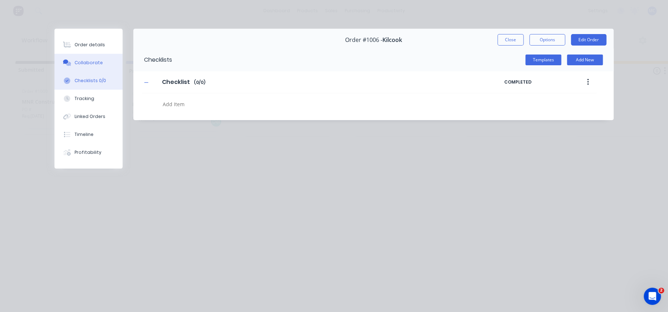
click at [90, 66] on div "Collaborate" at bounding box center [89, 63] width 28 height 6
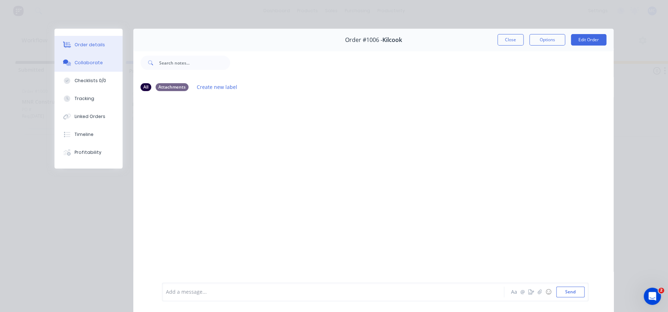
click at [96, 44] on div "Order details" at bounding box center [90, 45] width 30 height 6
